Goal: Task Accomplishment & Management: Manage account settings

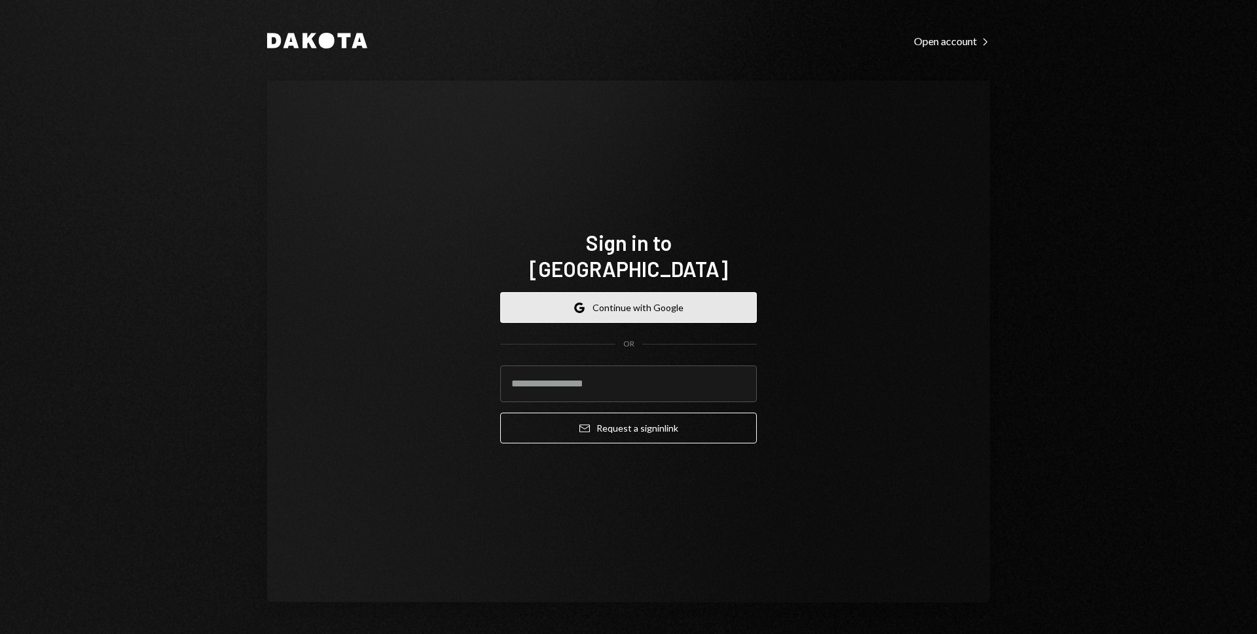
click at [666, 292] on button "Google Continue with Google" at bounding box center [628, 307] width 257 height 31
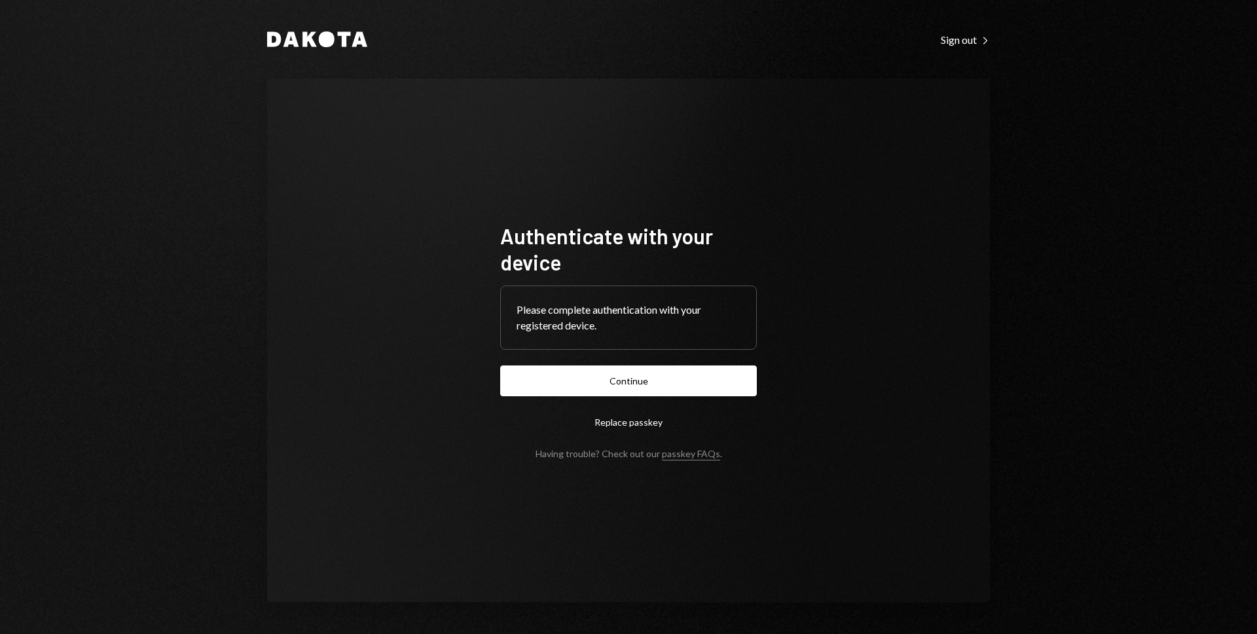
drag, startPoint x: 561, startPoint y: 368, endPoint x: 517, endPoint y: 211, distance: 162.4
click at [489, 246] on div "Authenticate with your device Please complete authentication with your register…" at bounding box center [628, 340] width 288 height 341
click at [641, 383] on button "Continue" at bounding box center [628, 380] width 257 height 31
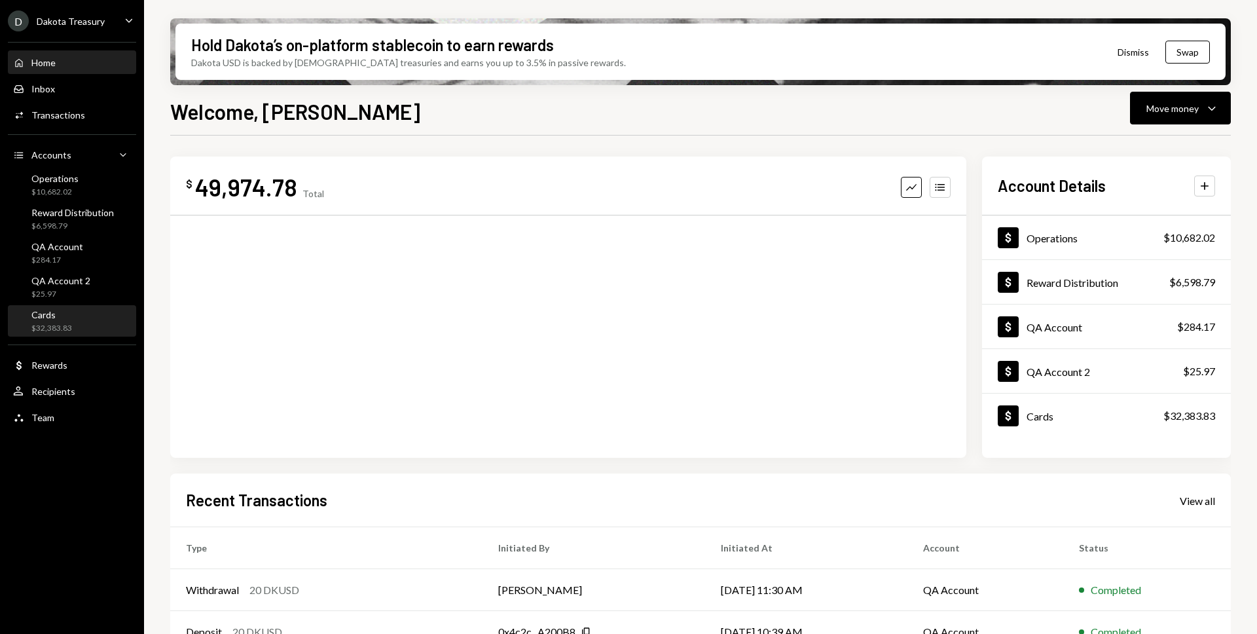
click at [48, 331] on div "$32,383.83" at bounding box center [51, 328] width 41 height 11
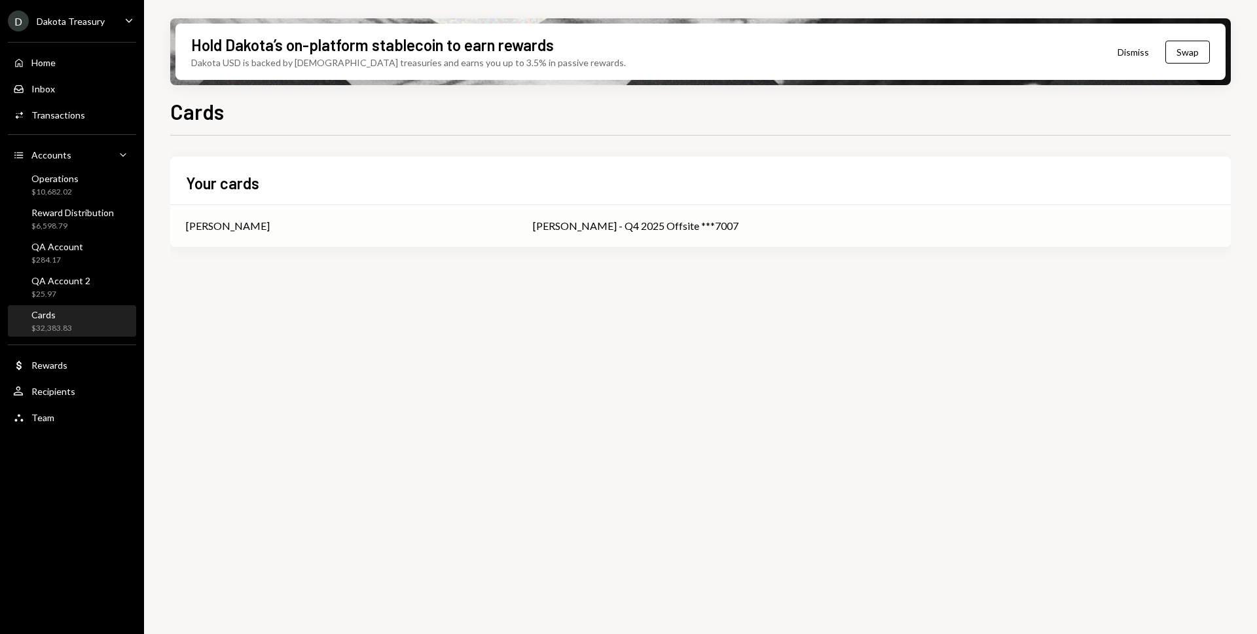
click at [296, 226] on div "Henry Lawrence" at bounding box center [343, 226] width 315 height 16
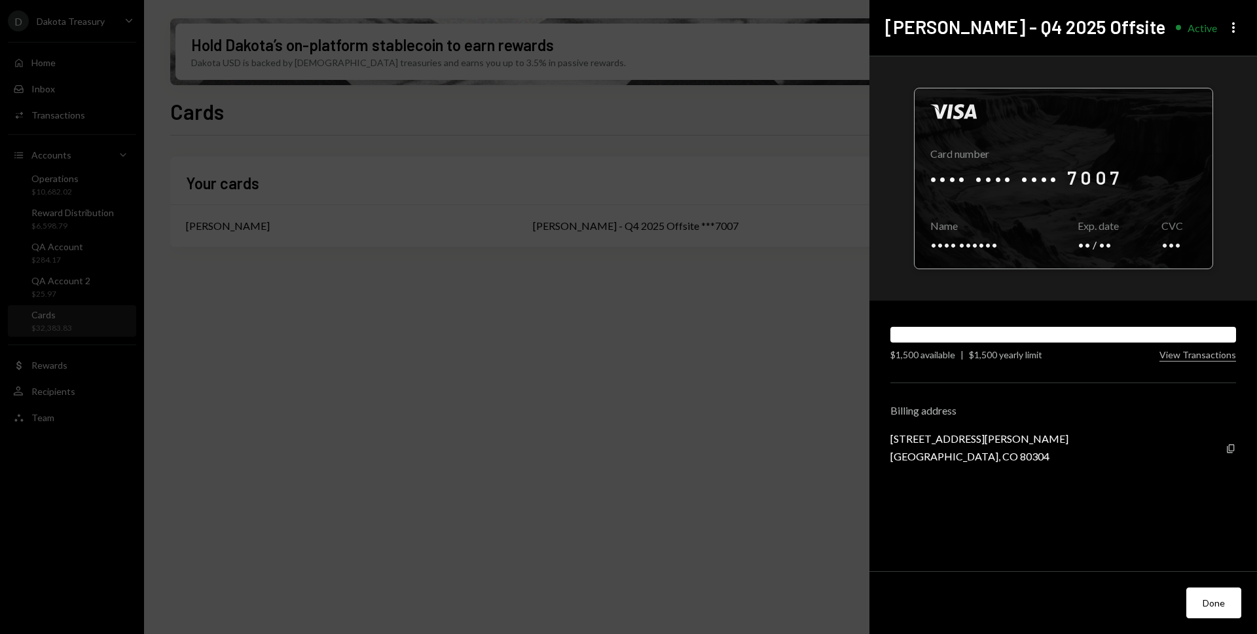
click at [1015, 183] on div at bounding box center [1063, 178] width 298 height 180
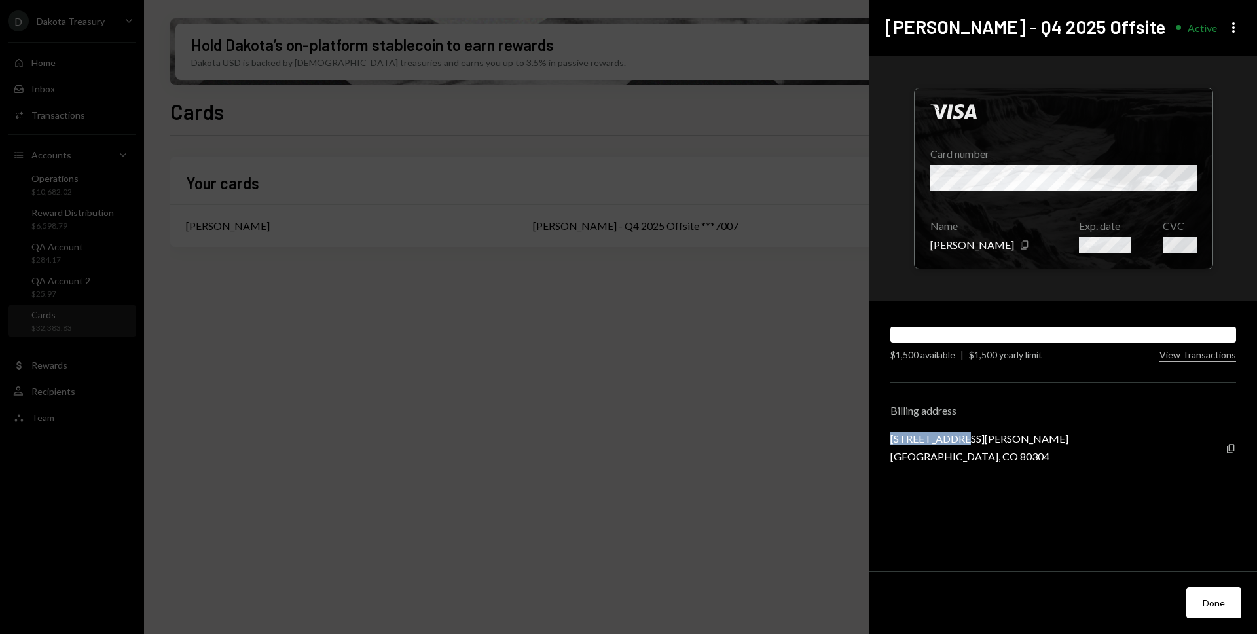
drag, startPoint x: 961, startPoint y: 440, endPoint x: 911, endPoint y: 439, distance: 50.4
click at [882, 443] on div "Visa Card number Name Henry Lawrence Copy Exp. date CVC $1,500 available | $1,5…" at bounding box center [1062, 313] width 387 height 515
copy div "805 Dewey Ave"
drag, startPoint x: 989, startPoint y: 457, endPoint x: 891, endPoint y: 461, distance: 97.6
click at [891, 461] on div "805 Dewey Ave Boulder, CO 80304 Copy" at bounding box center [1063, 447] width 346 height 30
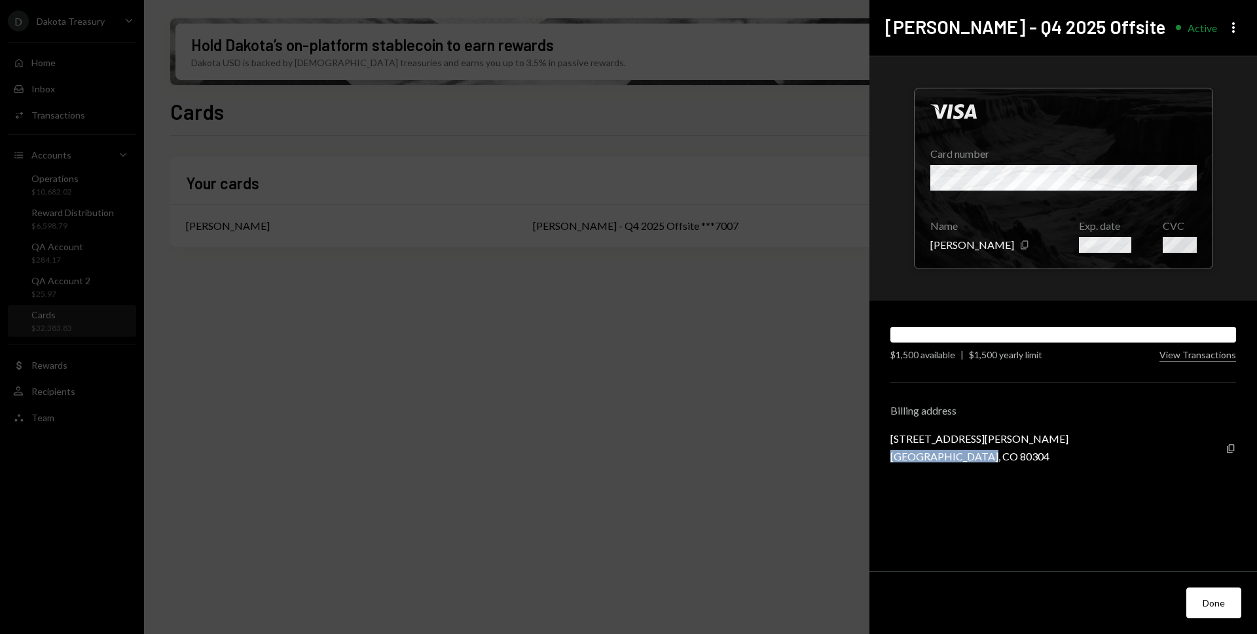
copy div "Boulder, CO 80304"
